Goal: Use online tool/utility: Utilize a website feature to perform a specific function

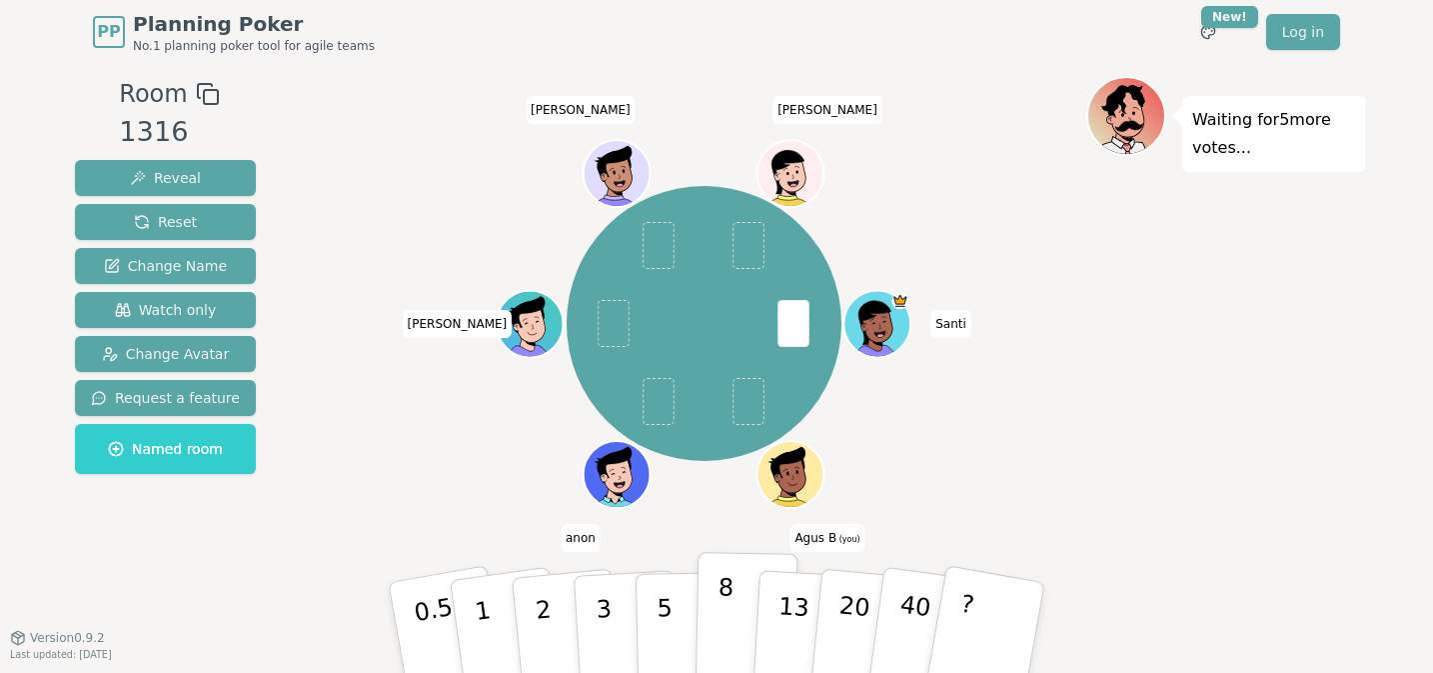
click at [715, 588] on button "8" at bounding box center [747, 628] width 103 height 152
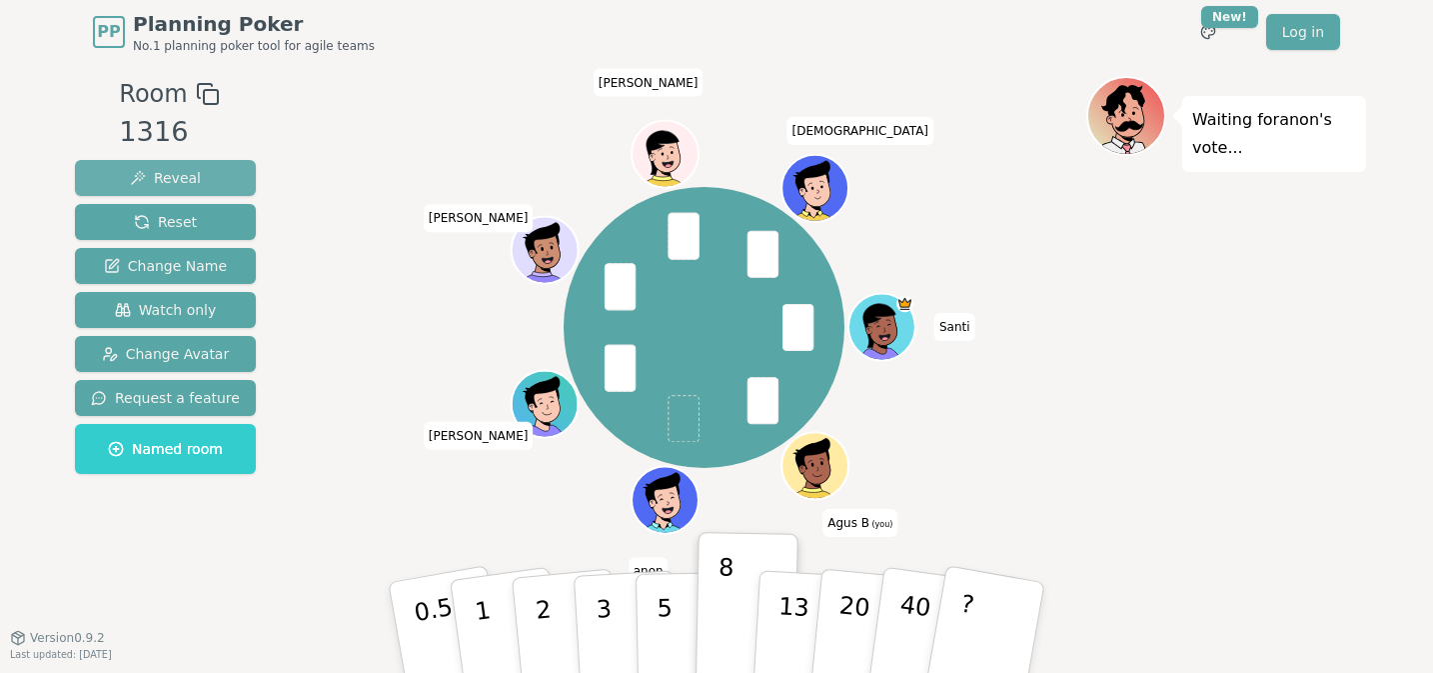
click at [181, 174] on span "Reveal" at bounding box center [165, 178] width 71 height 20
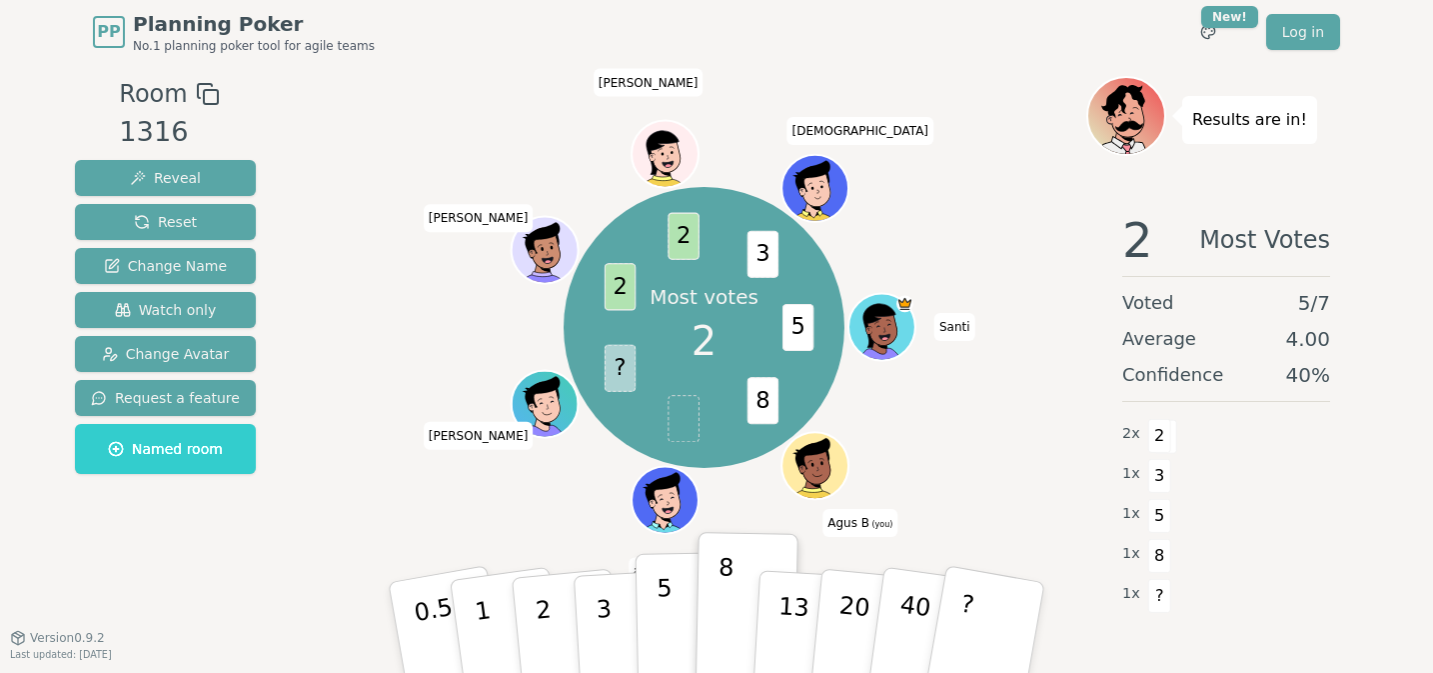
click at [678, 618] on button "5" at bounding box center [687, 628] width 103 height 152
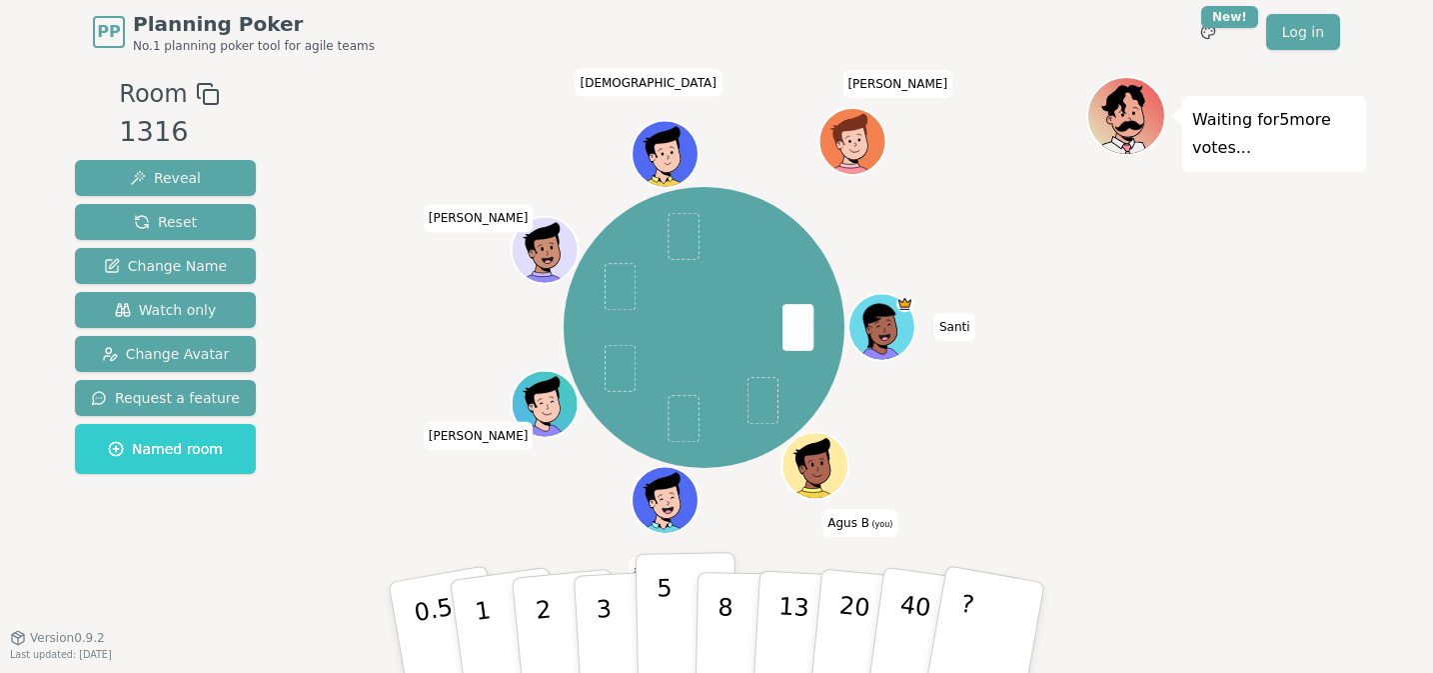
click at [664, 603] on p "5" at bounding box center [665, 628] width 17 height 108
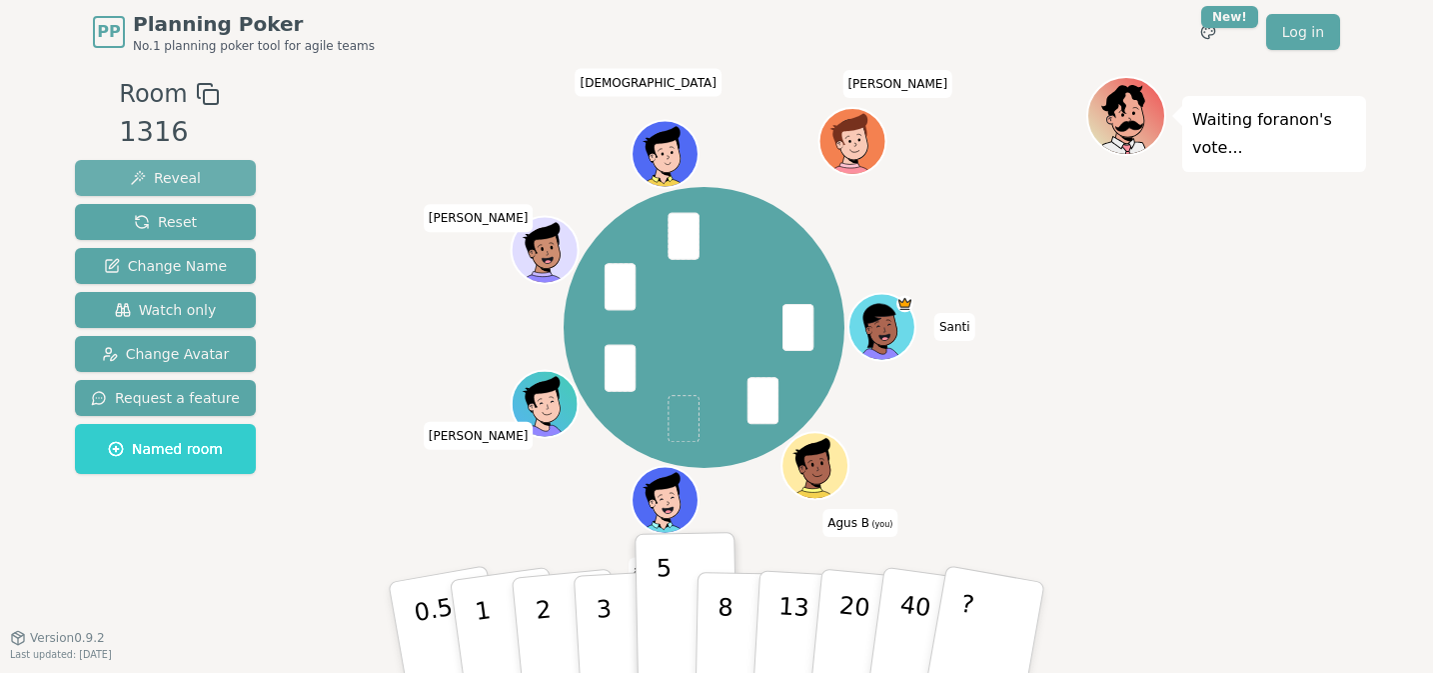
click at [186, 186] on span "Reveal" at bounding box center [165, 178] width 71 height 20
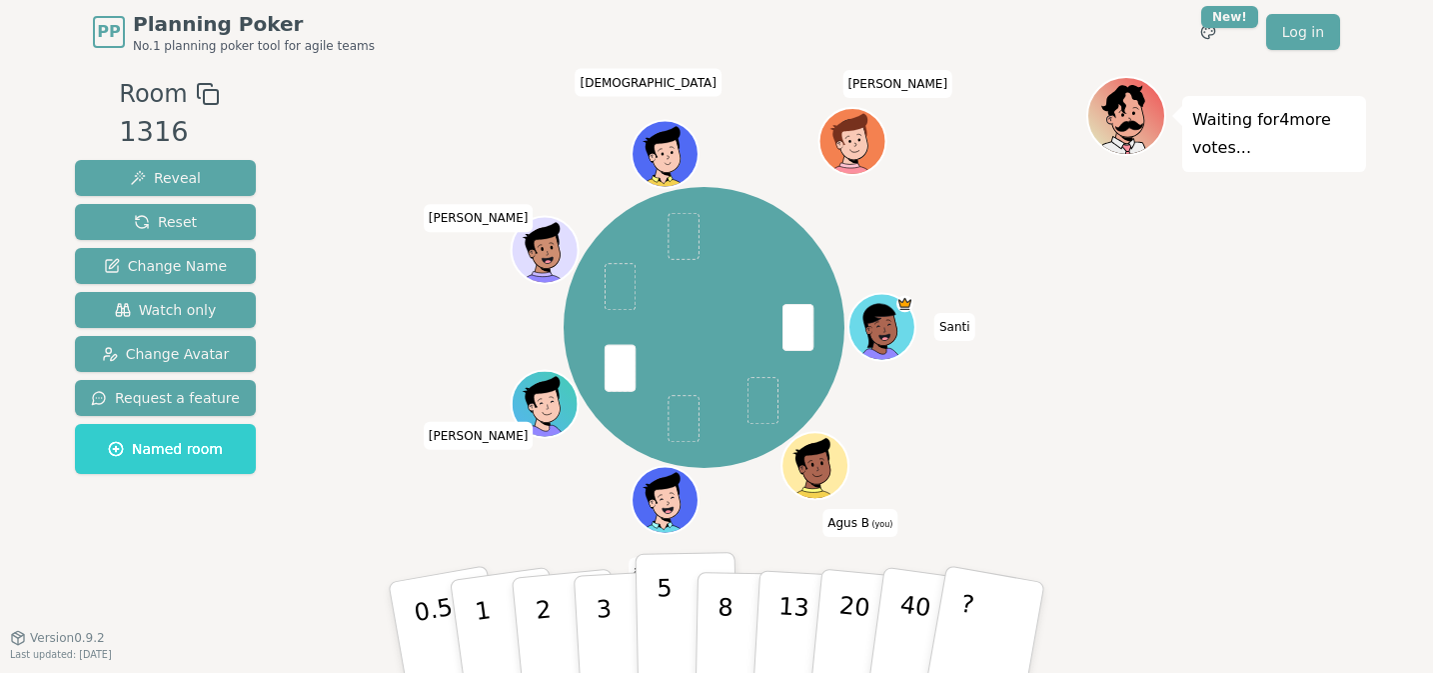
click at [651, 637] on button "5" at bounding box center [687, 628] width 103 height 152
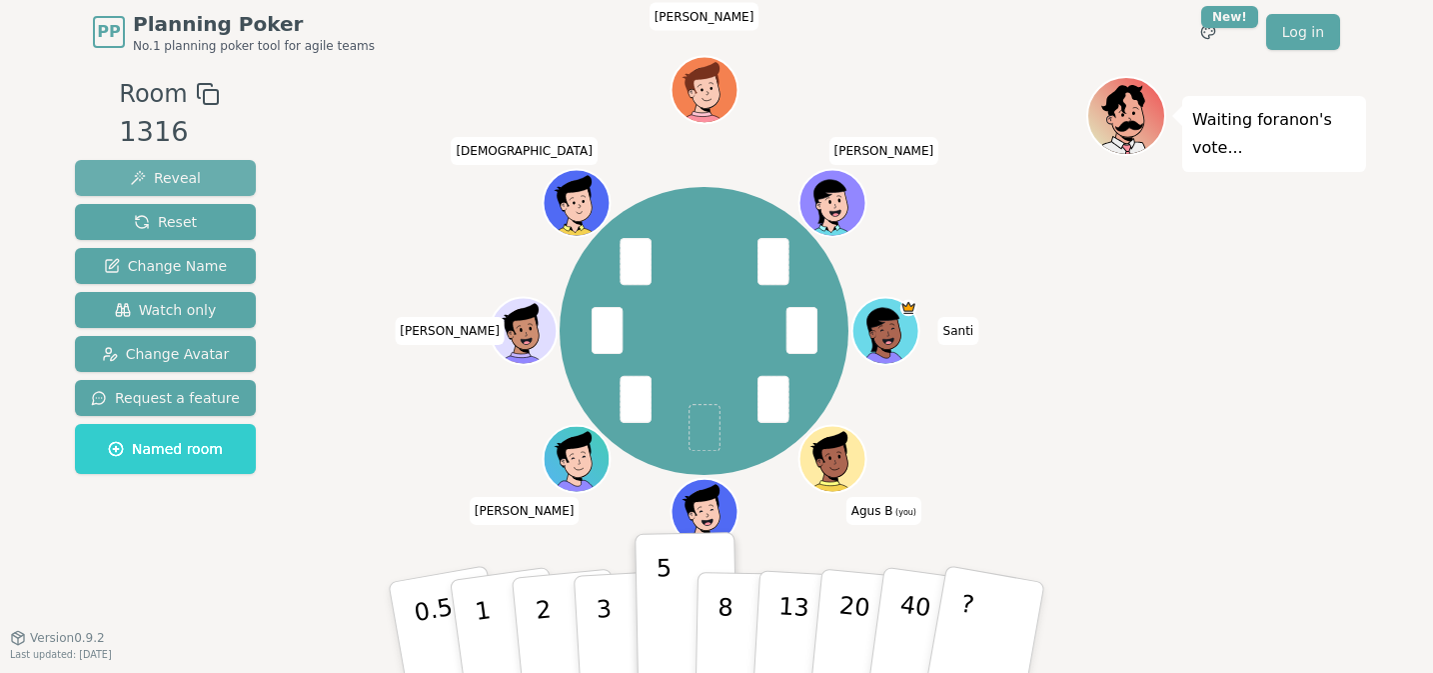
click at [193, 184] on span "Reveal" at bounding box center [165, 178] width 71 height 20
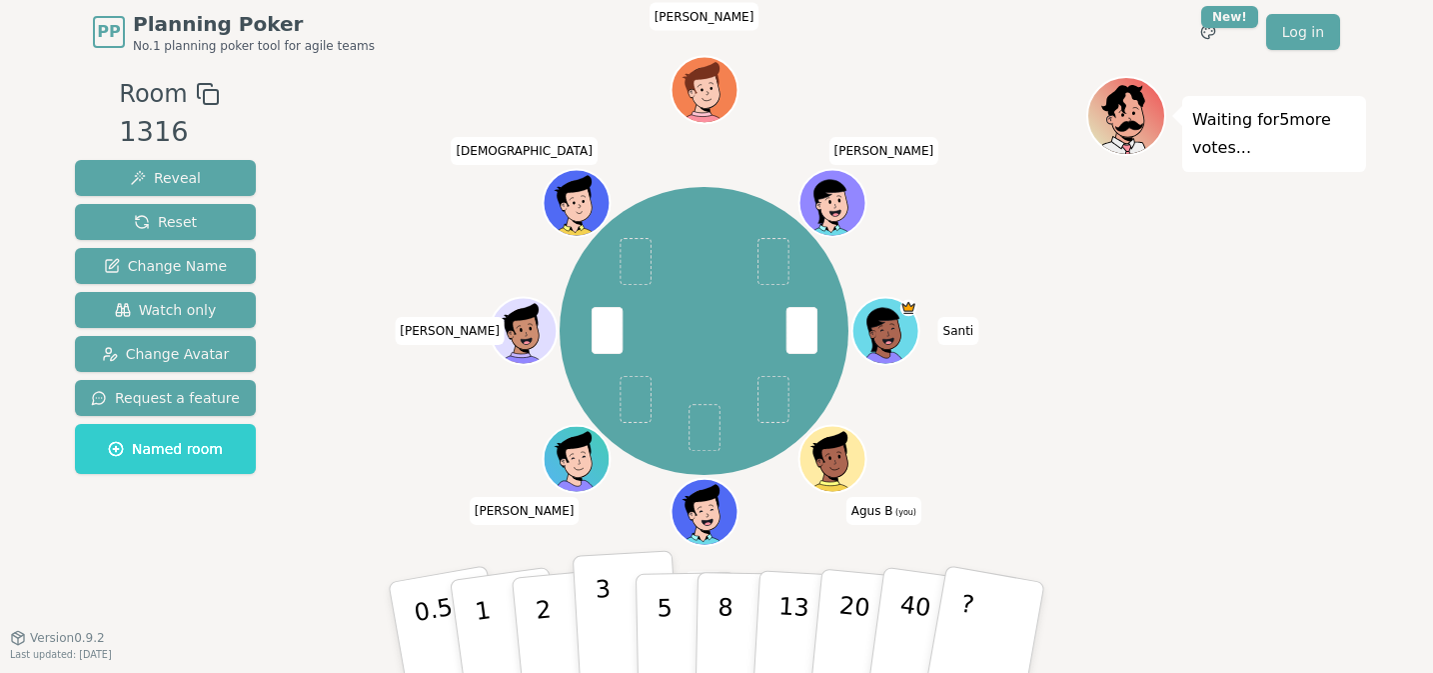
click at [607, 599] on p "3" at bounding box center [606, 629] width 22 height 109
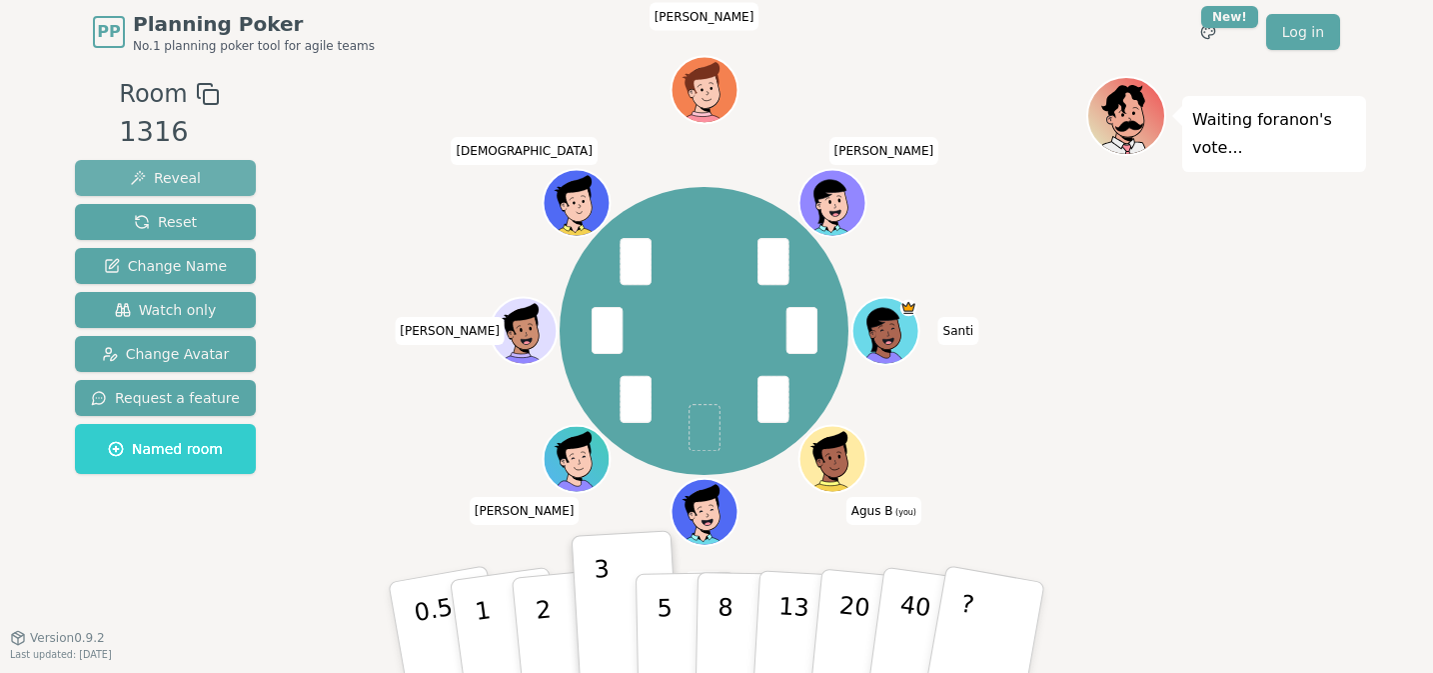
click at [189, 182] on span "Reveal" at bounding box center [165, 178] width 71 height 20
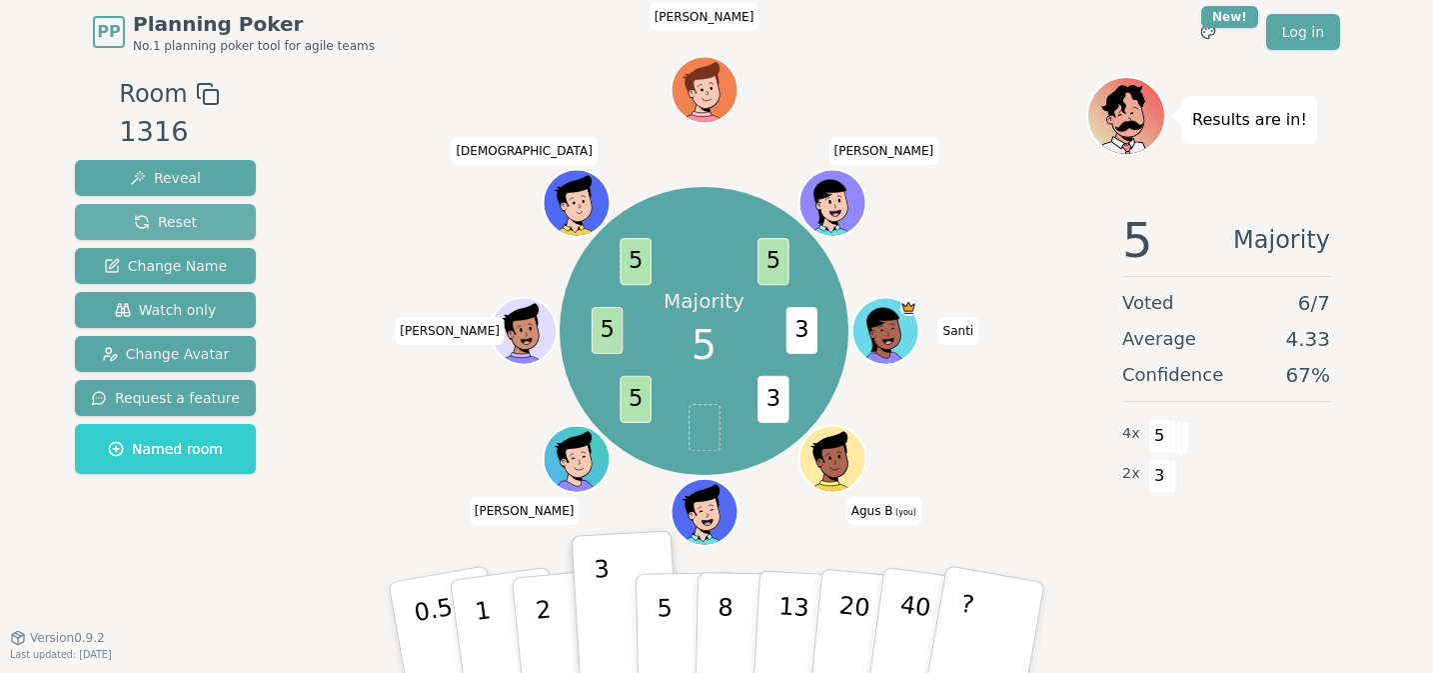
click at [118, 217] on button "Reset" at bounding box center [165, 222] width 181 height 36
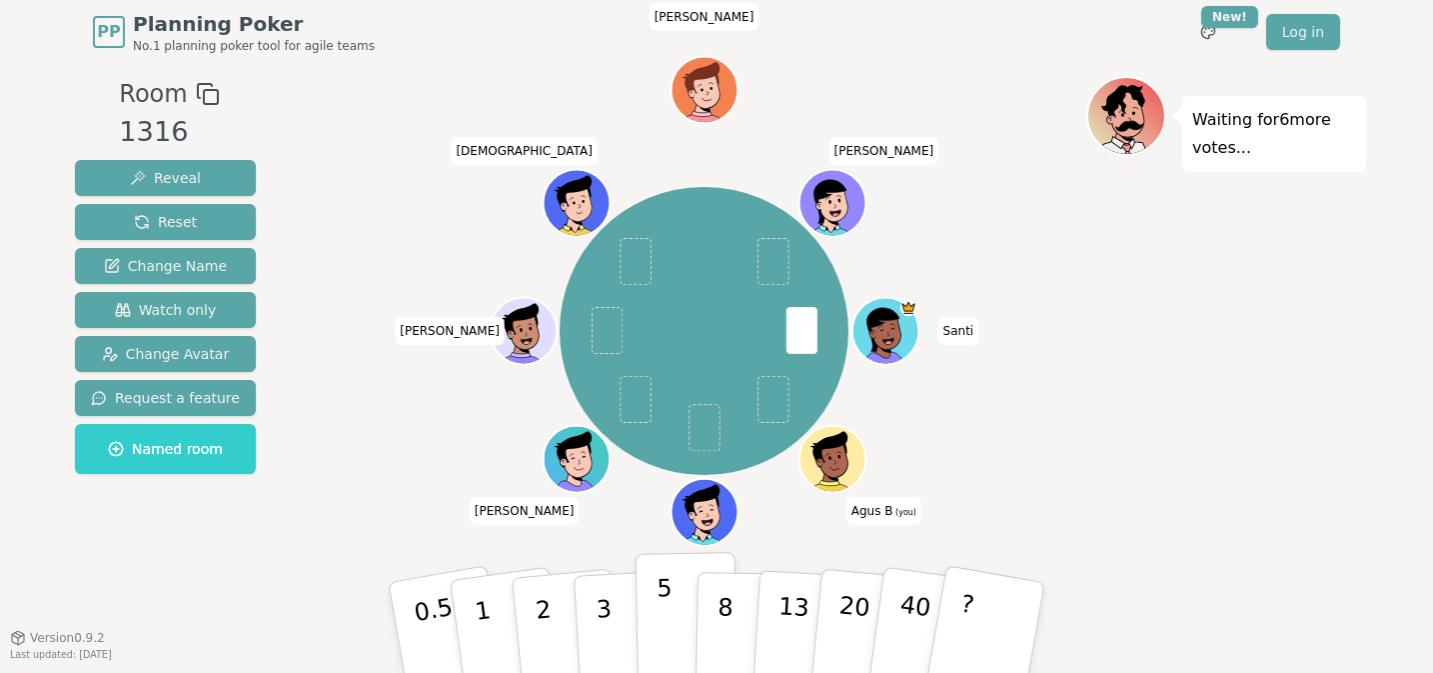
click at [653, 600] on button "5" at bounding box center [687, 628] width 103 height 152
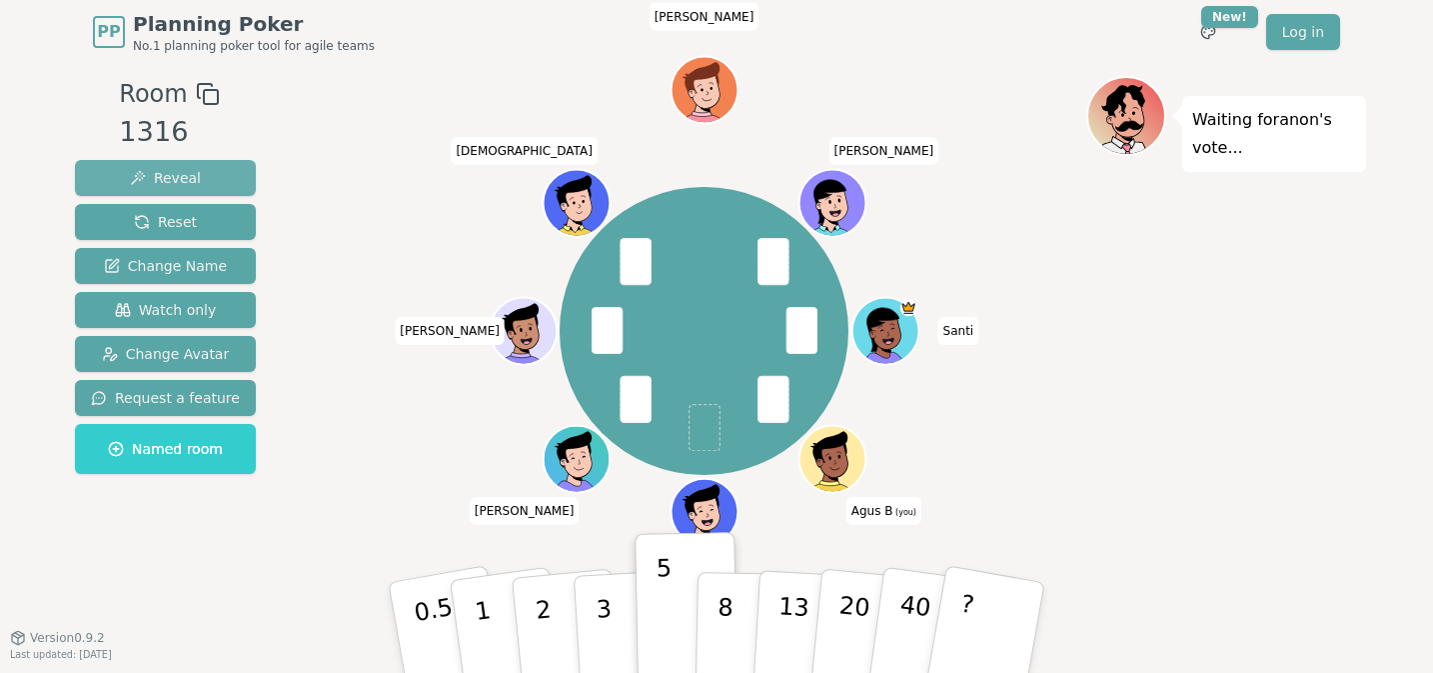
click at [148, 177] on span "Reveal" at bounding box center [165, 178] width 71 height 20
